Goal: Information Seeking & Learning: Learn about a topic

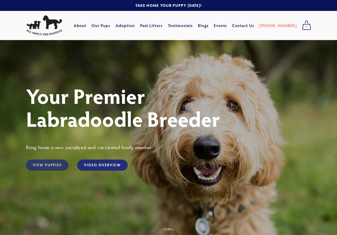
click at [50, 166] on link "View Puppies" at bounding box center [47, 164] width 42 height 11
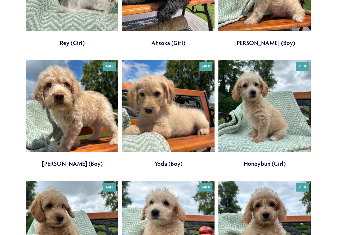
scroll to position [108, 0]
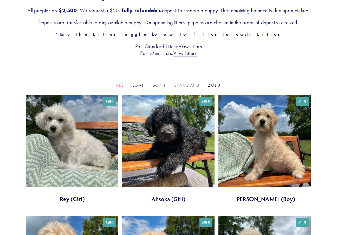
click at [185, 88] on link "Standard" at bounding box center [186, 85] width 25 height 5
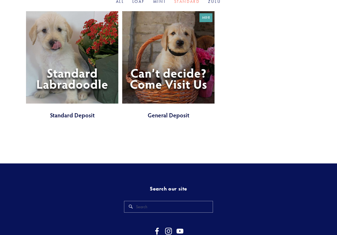
scroll to position [248, 0]
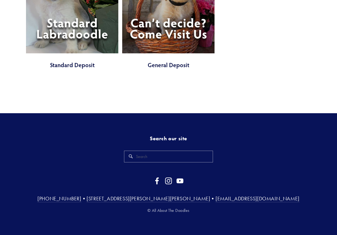
click at [65, 36] on link at bounding box center [72, 15] width 92 height 108
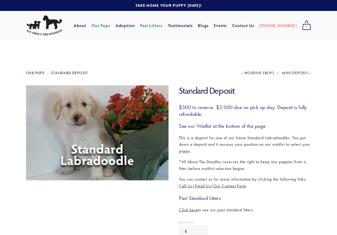
click at [187, 210] on span "Click here" at bounding box center [188, 209] width 19 height 5
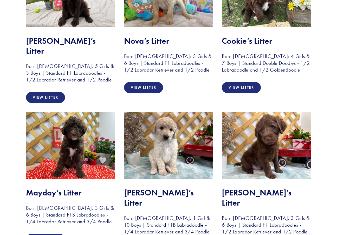
scroll to position [182, 0]
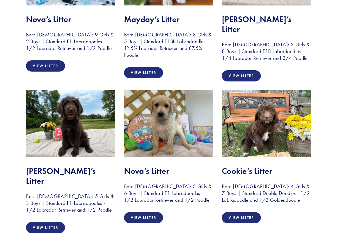
click at [260, 108] on img at bounding box center [266, 123] width 89 height 67
click at [244, 212] on link "View Litter" at bounding box center [241, 217] width 39 height 11
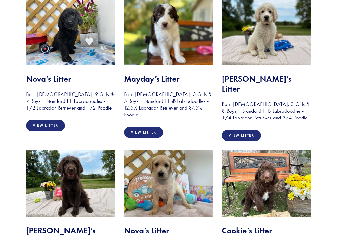
scroll to position [52, 0]
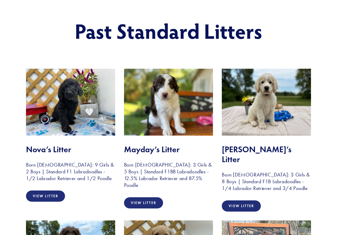
click at [177, 114] on img at bounding box center [168, 102] width 89 height 67
click at [142, 197] on link "View Litter" at bounding box center [143, 202] width 39 height 11
click at [66, 120] on img at bounding box center [70, 102] width 89 height 67
click at [65, 140] on div "Nova’s Litter Born October 8, 2024: 9 Girls & 2 Boys | Standard F1 Labradoodles…" at bounding box center [71, 163] width 98 height 46
click at [56, 192] on link "View Litter" at bounding box center [45, 195] width 39 height 11
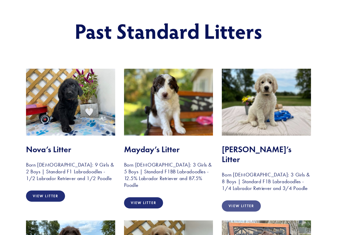
click at [247, 200] on link "View Litter" at bounding box center [241, 205] width 39 height 11
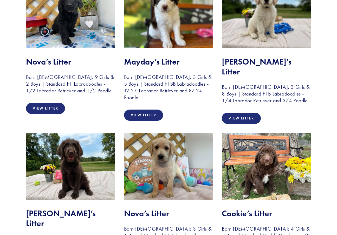
scroll to position [156, 0]
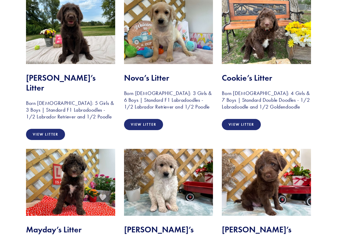
scroll to position [286, 0]
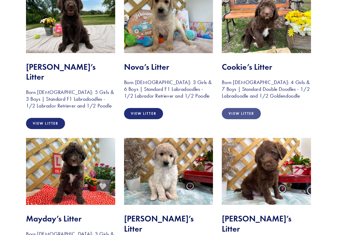
click at [248, 108] on link "View Litter" at bounding box center [241, 113] width 39 height 11
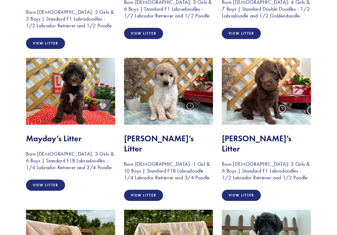
scroll to position [441, 0]
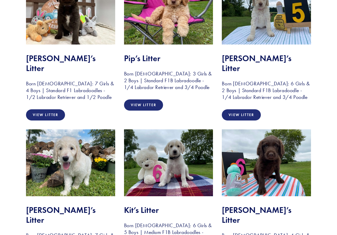
scroll to position [749, 0]
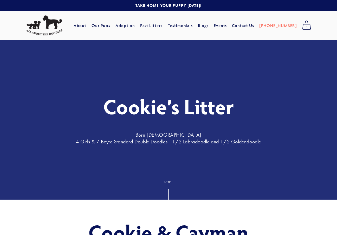
click at [169, 181] on div "Scroll" at bounding box center [168, 181] width 10 height 3
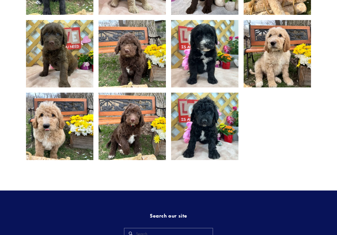
scroll to position [381, 0]
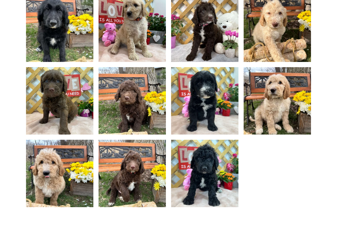
click at [277, 89] on img at bounding box center [277, 100] width 90 height 67
click at [274, 108] on img at bounding box center [277, 100] width 90 height 67
click at [274, 110] on img at bounding box center [277, 100] width 90 height 67
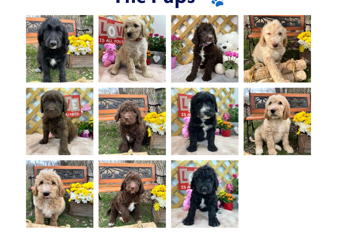
scroll to position [329, 0]
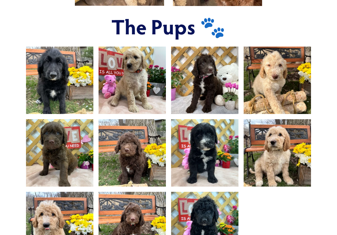
click at [127, 148] on img at bounding box center [132, 152] width 90 height 67
click at [132, 157] on img at bounding box center [132, 152] width 90 height 67
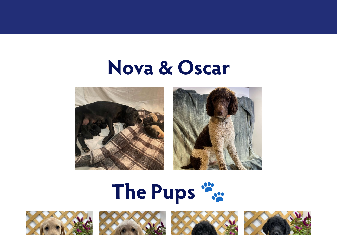
scroll to position [104, 0]
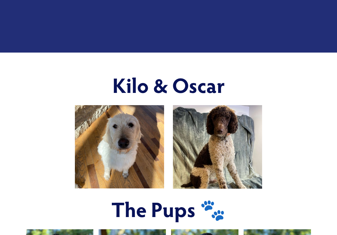
scroll to position [234, 0]
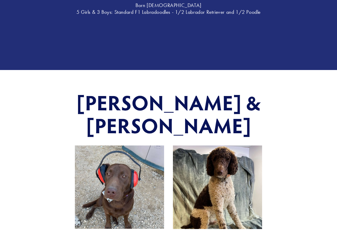
scroll to position [130, 0]
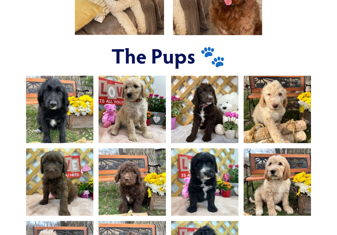
scroll to position [234, 0]
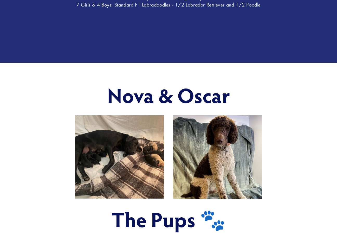
scroll to position [156, 0]
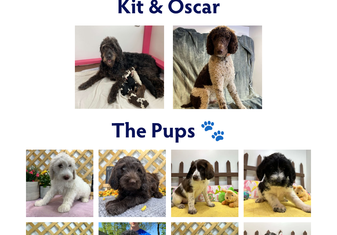
scroll to position [234, 0]
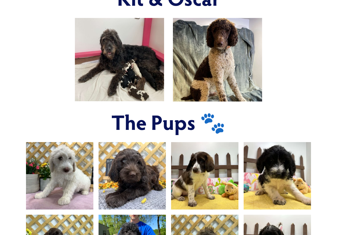
click at [132, 173] on img at bounding box center [132, 175] width 90 height 67
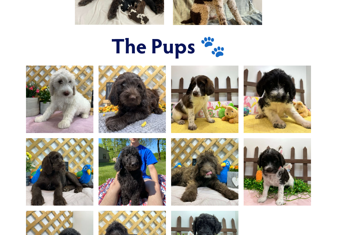
scroll to position [338, 0]
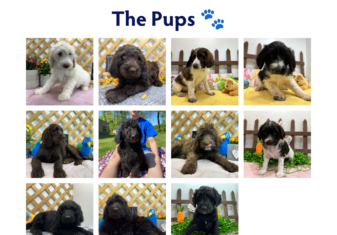
click at [59, 147] on img at bounding box center [60, 143] width 90 height 67
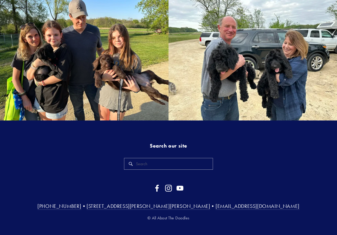
scroll to position [1011, 0]
